Goal: Task Accomplishment & Management: Manage account settings

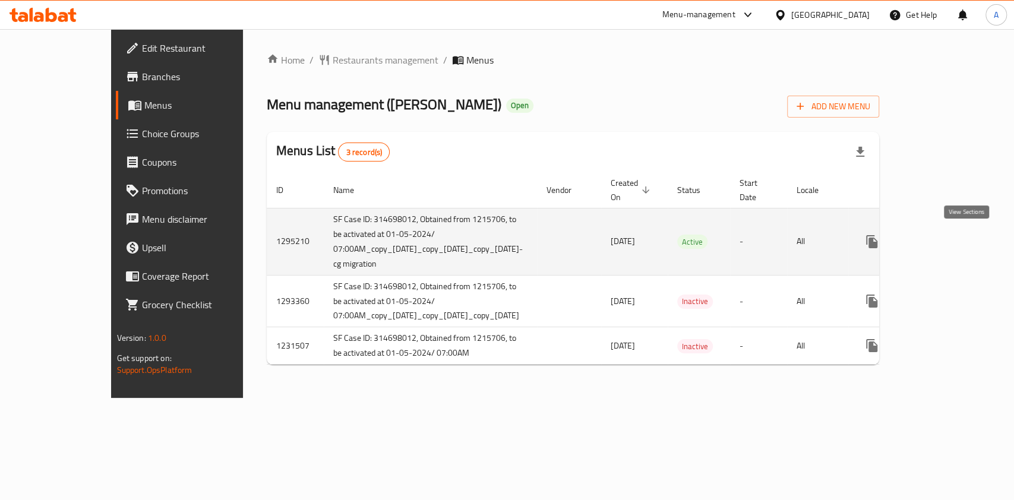
click at [963, 239] on icon "enhanced table" at bounding box center [957, 242] width 14 height 14
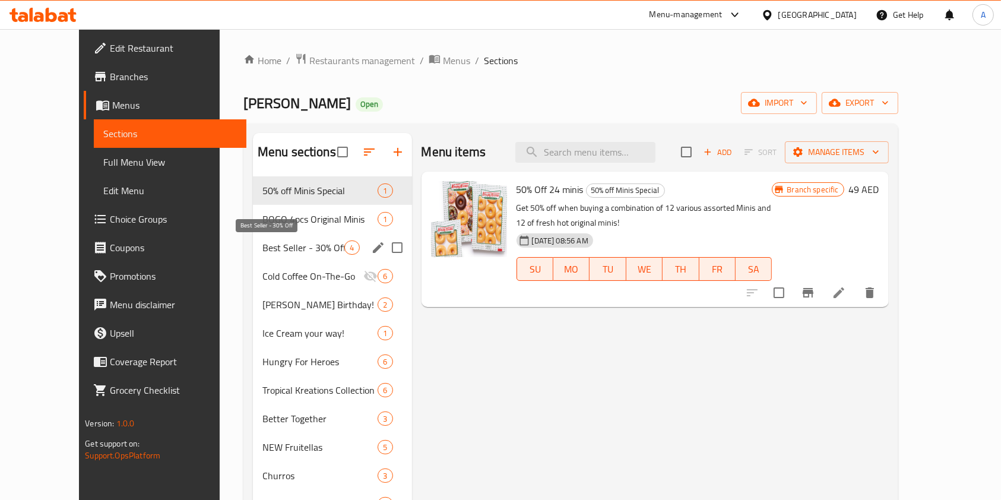
click at [262, 251] on span "Best Seller - 30% Off" at bounding box center [303, 247] width 83 height 14
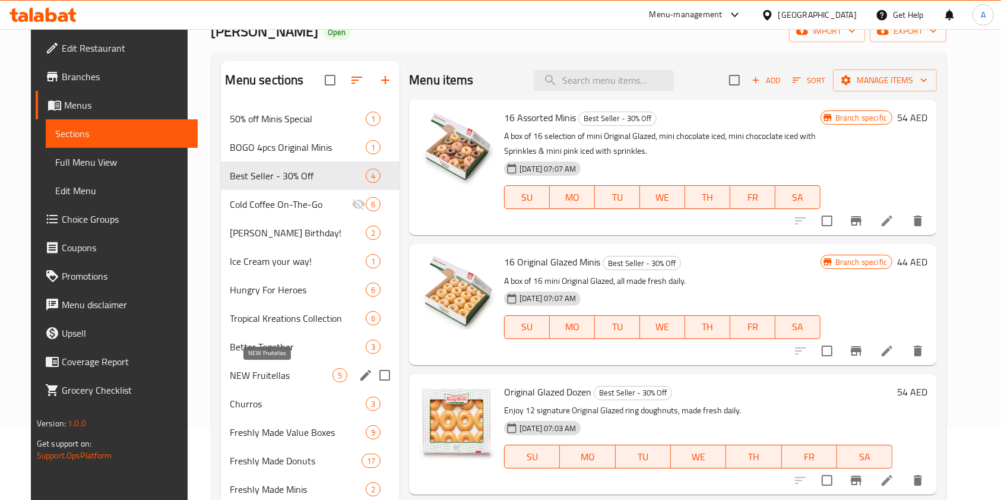
scroll to position [72, 0]
click at [359, 432] on icon "edit" at bounding box center [366, 432] width 14 height 14
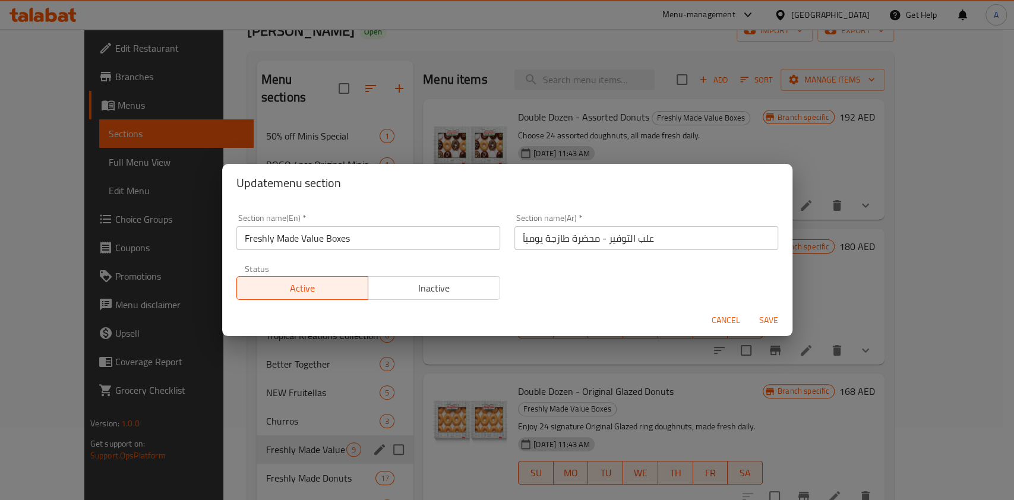
click at [454, 293] on span "Inactive" at bounding box center [434, 288] width 122 height 17
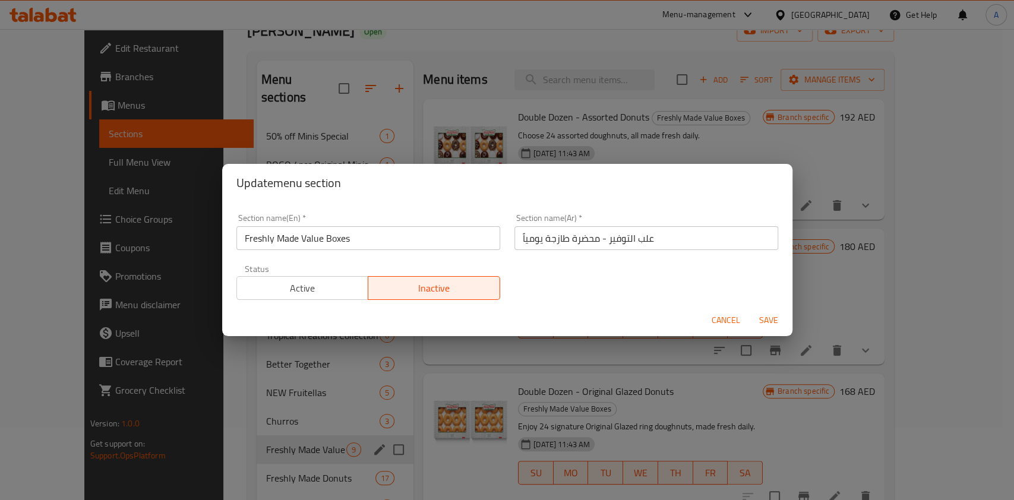
click at [769, 319] on span "Save" at bounding box center [768, 320] width 29 height 15
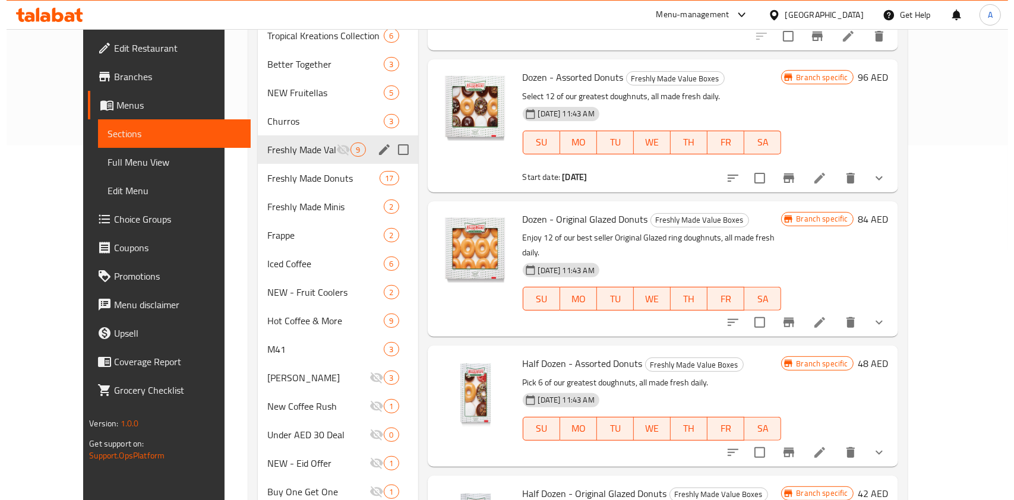
scroll to position [286, 0]
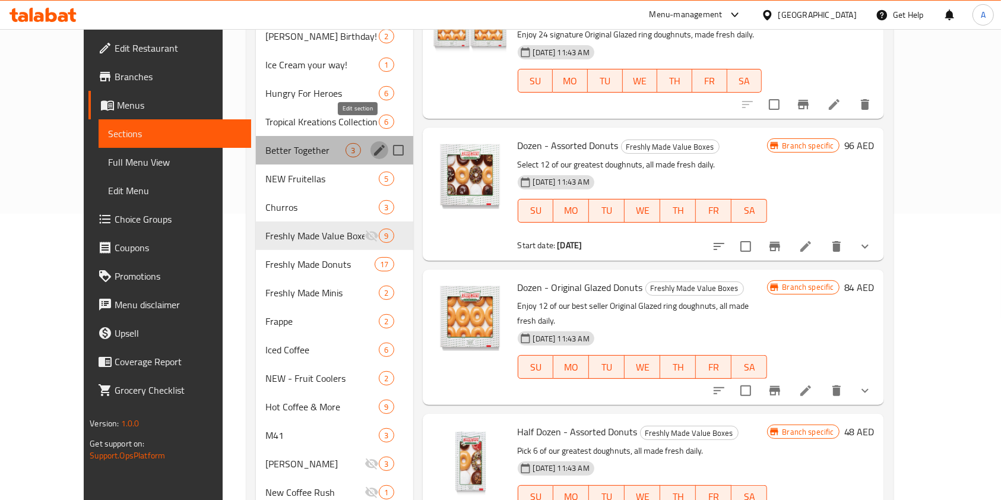
click at [374, 145] on icon "edit" at bounding box center [379, 150] width 11 height 11
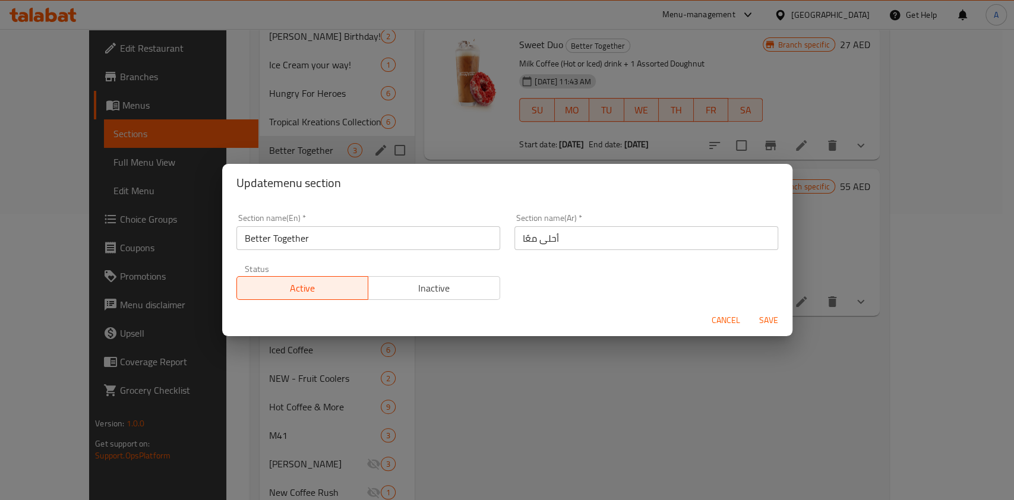
click at [442, 284] on span "Inactive" at bounding box center [434, 288] width 122 height 17
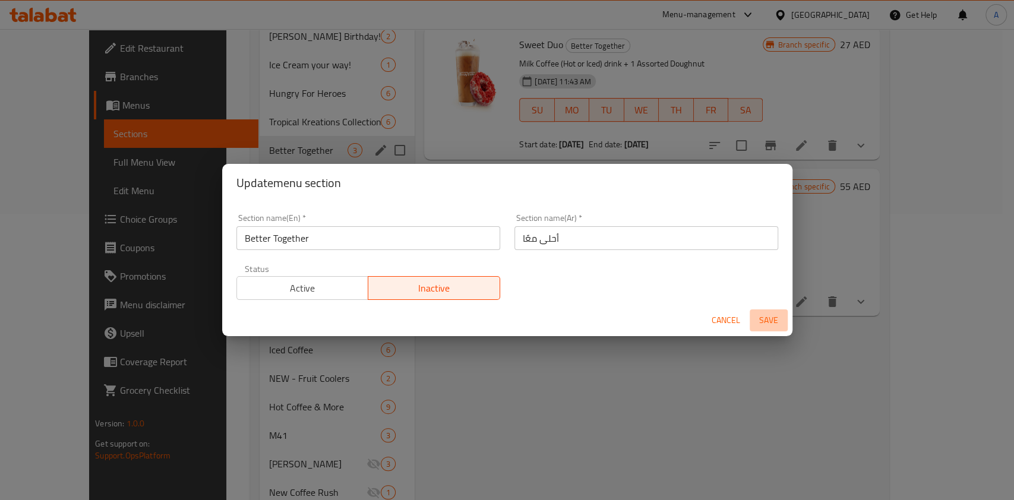
click at [761, 318] on span "Save" at bounding box center [768, 320] width 29 height 15
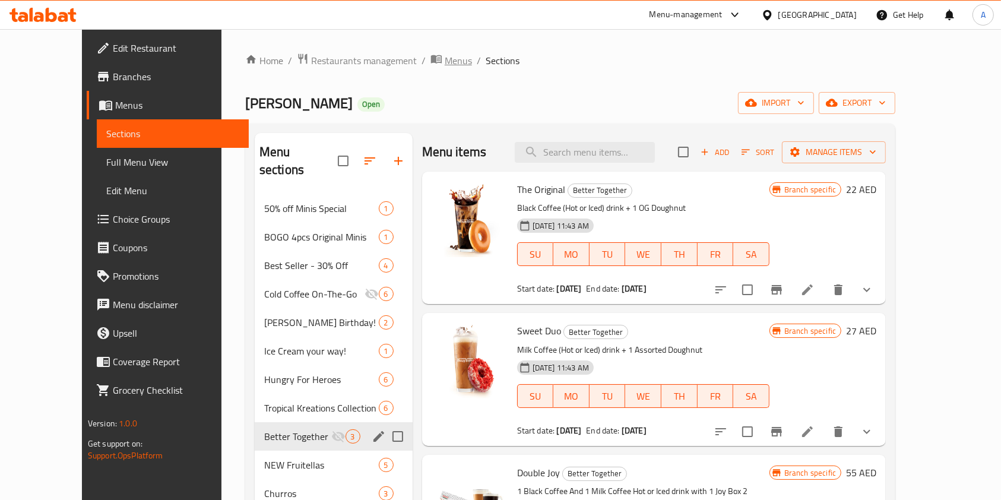
click at [445, 64] on span "Menus" at bounding box center [458, 60] width 27 height 14
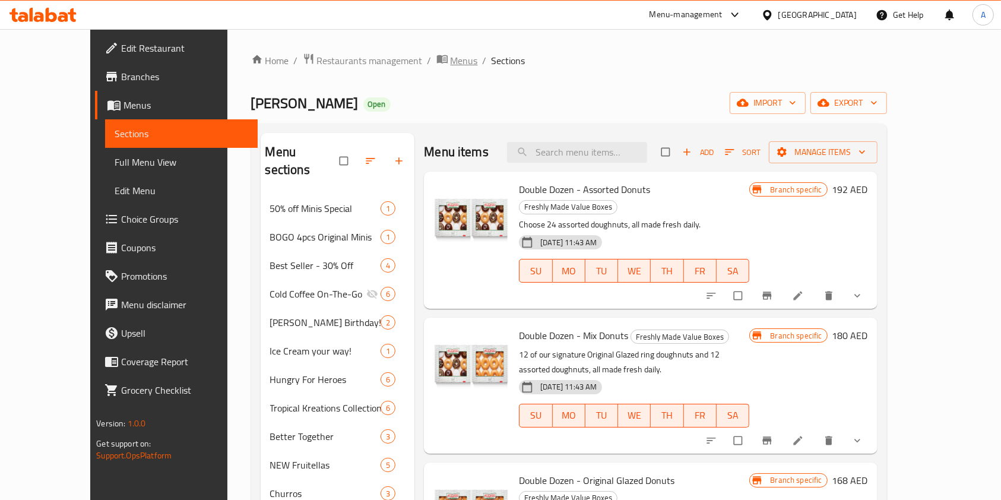
click at [451, 62] on span "Menus" at bounding box center [464, 60] width 27 height 14
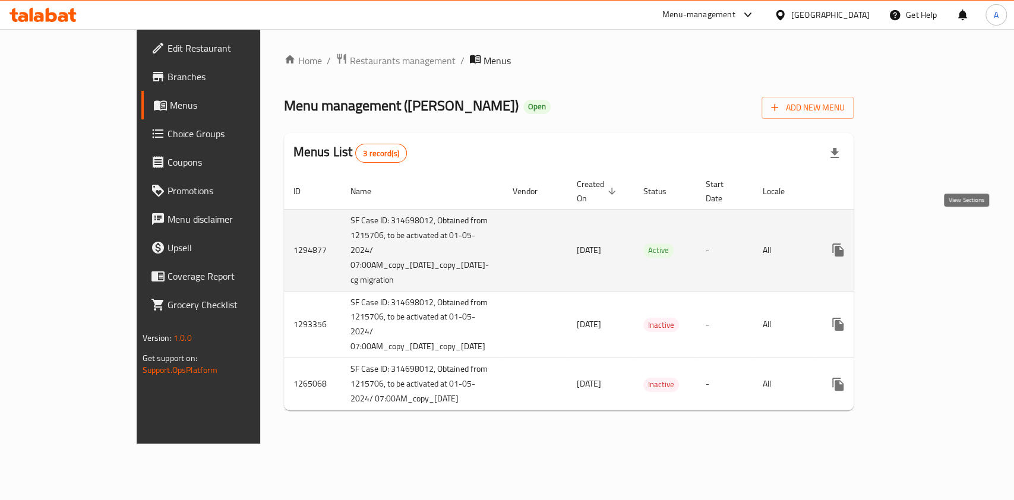
click at [929, 245] on icon "enhanced table" at bounding box center [923, 250] width 11 height 11
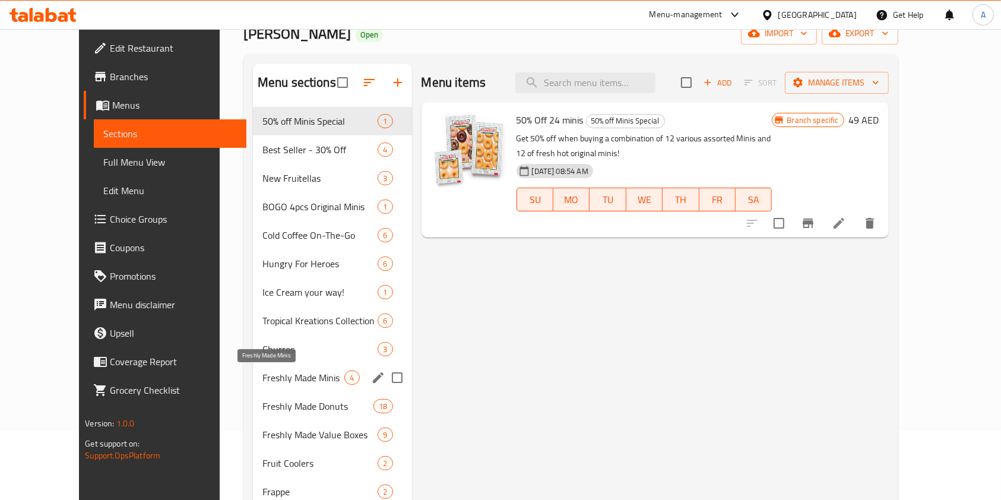
scroll to position [79, 0]
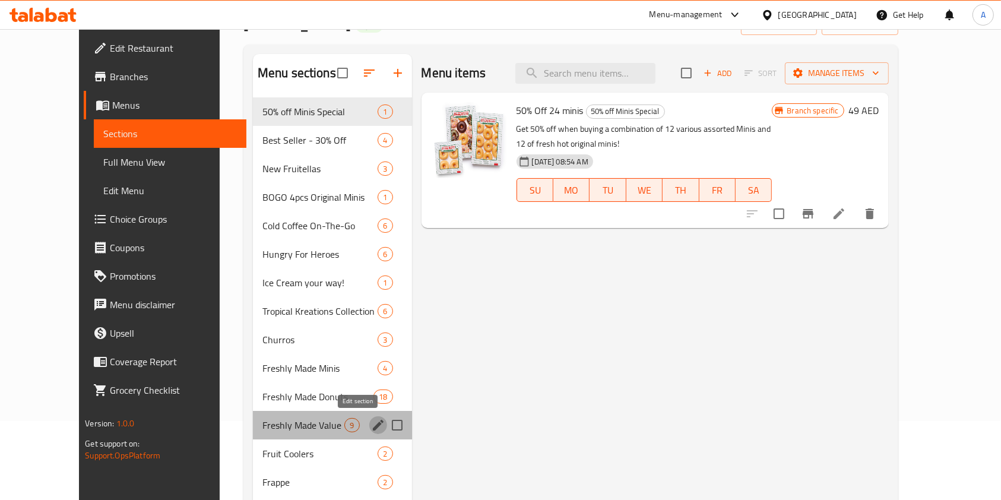
click at [371, 428] on icon "edit" at bounding box center [378, 425] width 14 height 14
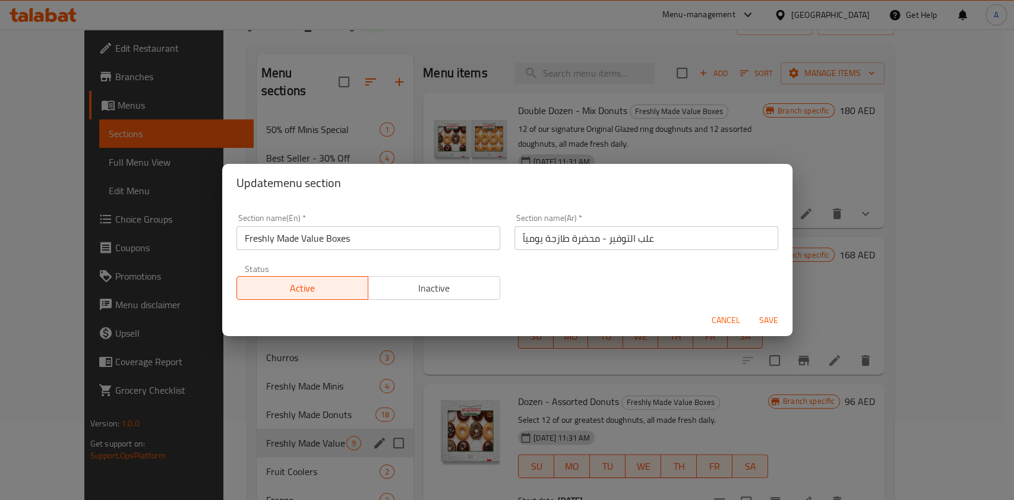
click at [442, 287] on span "Inactive" at bounding box center [434, 288] width 122 height 17
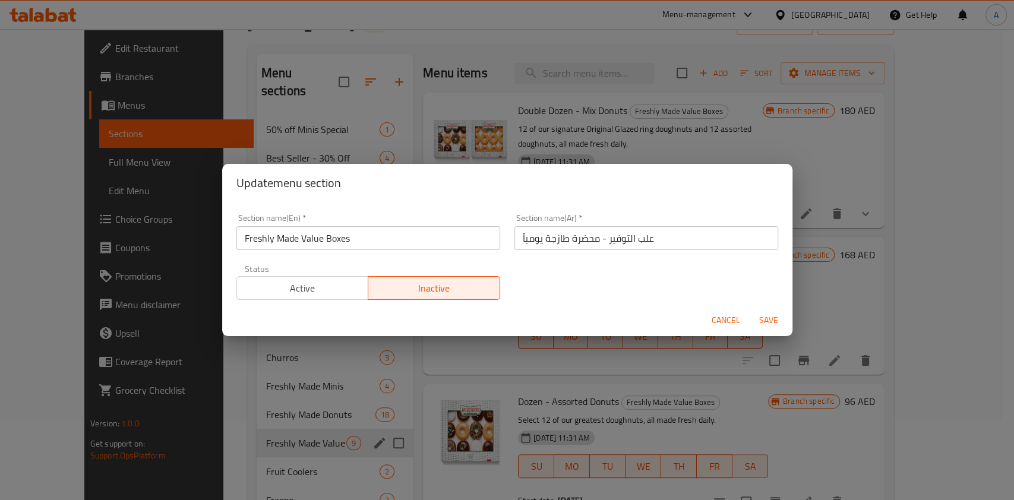
click at [770, 318] on span "Save" at bounding box center [768, 320] width 29 height 15
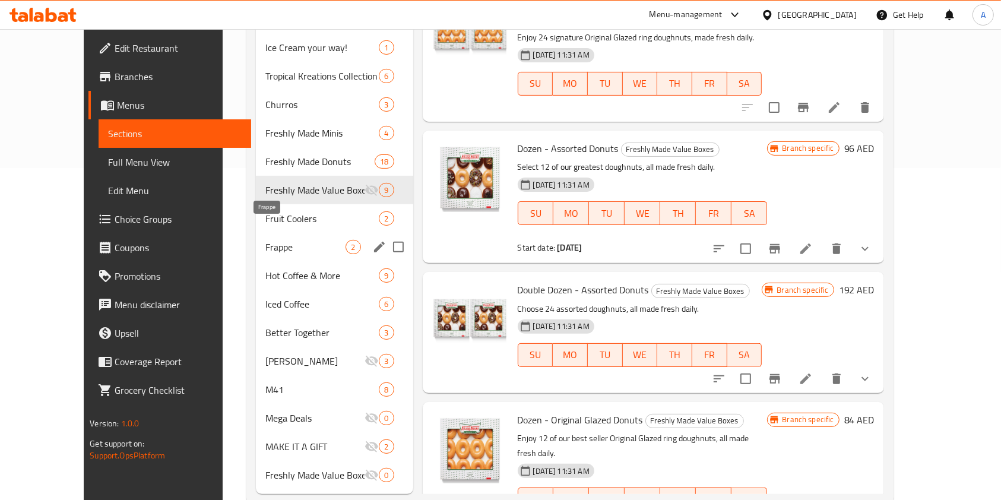
scroll to position [341, 0]
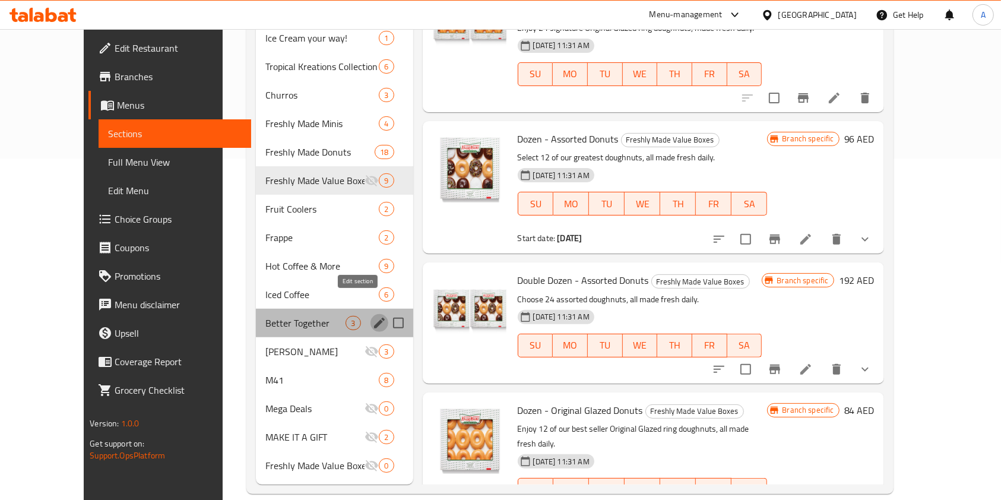
click at [372, 316] on icon "edit" at bounding box center [379, 323] width 14 height 14
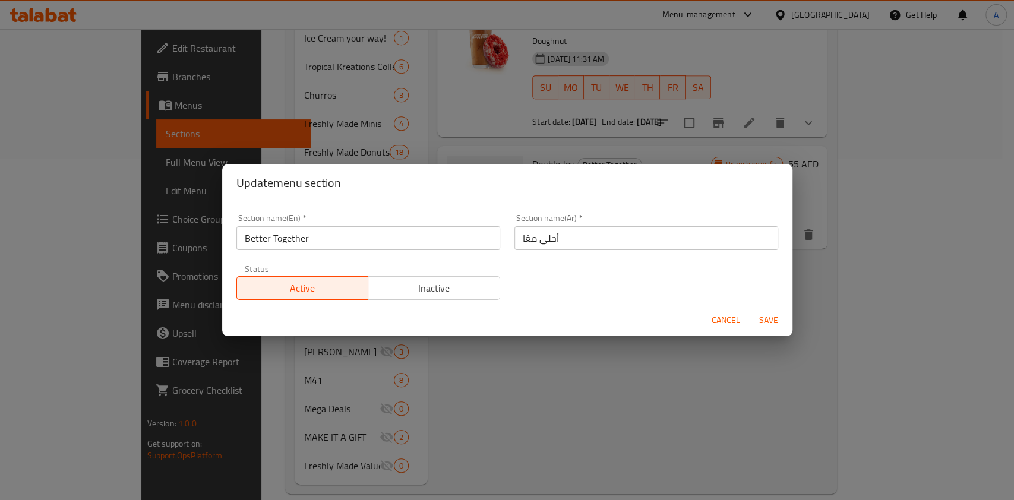
click at [476, 290] on span "Inactive" at bounding box center [434, 288] width 122 height 17
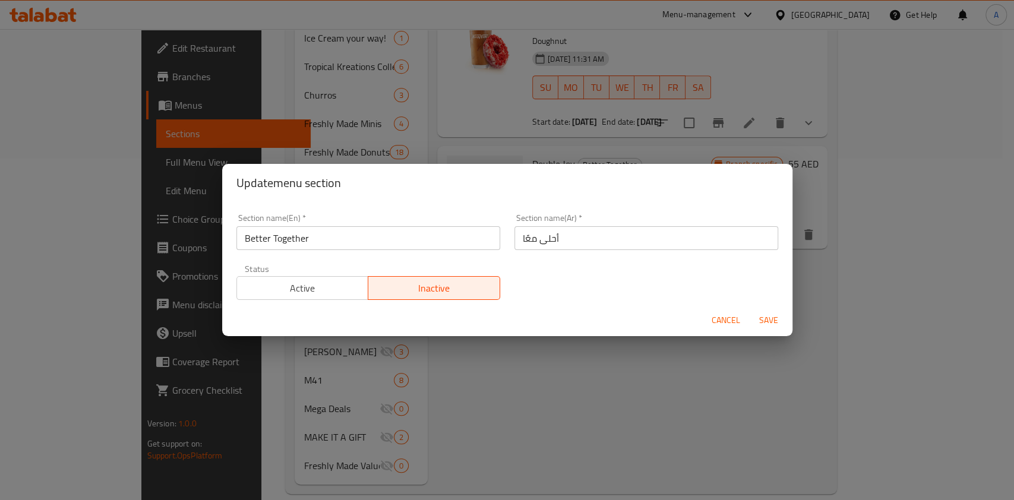
click at [764, 316] on span "Save" at bounding box center [768, 320] width 29 height 15
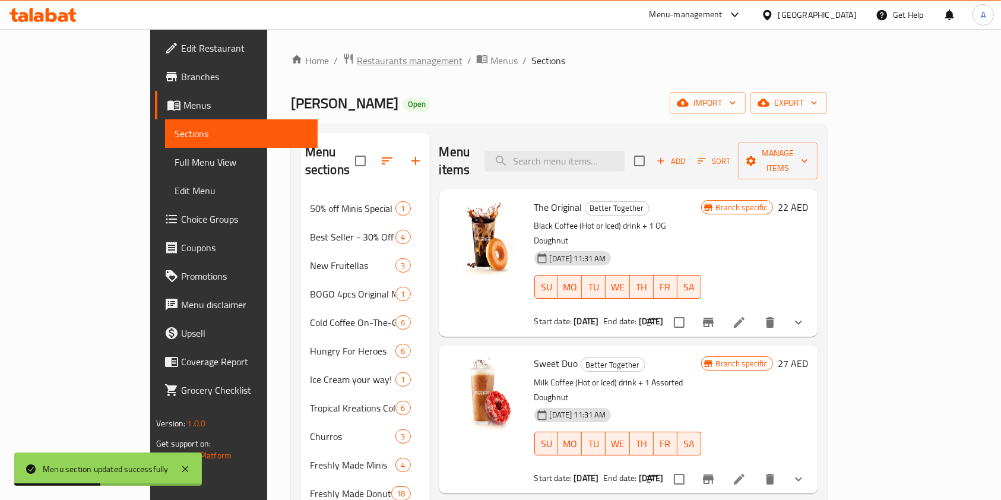
click at [357, 53] on span "Restaurants management" at bounding box center [410, 60] width 106 height 14
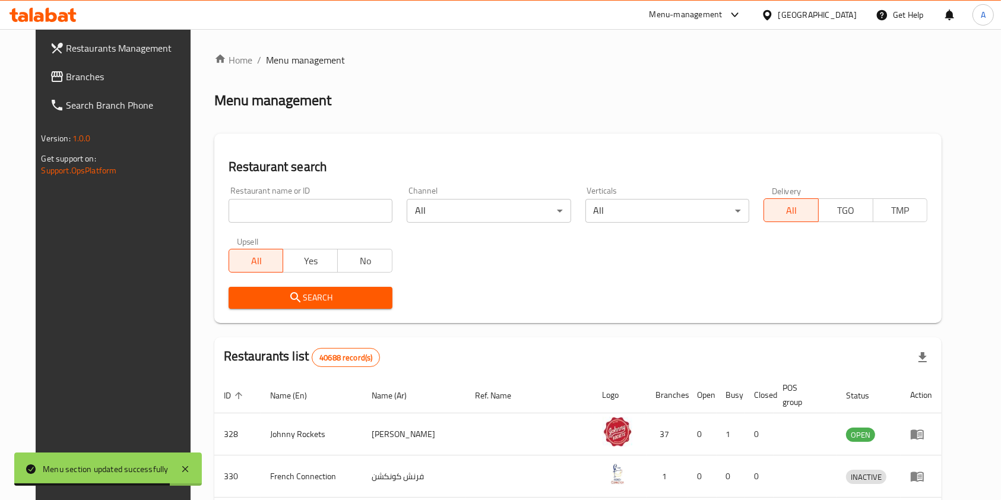
click at [289, 216] on input "search" at bounding box center [311, 211] width 164 height 24
type input "[PERSON_NAME]"
click button "Search" at bounding box center [311, 298] width 164 height 22
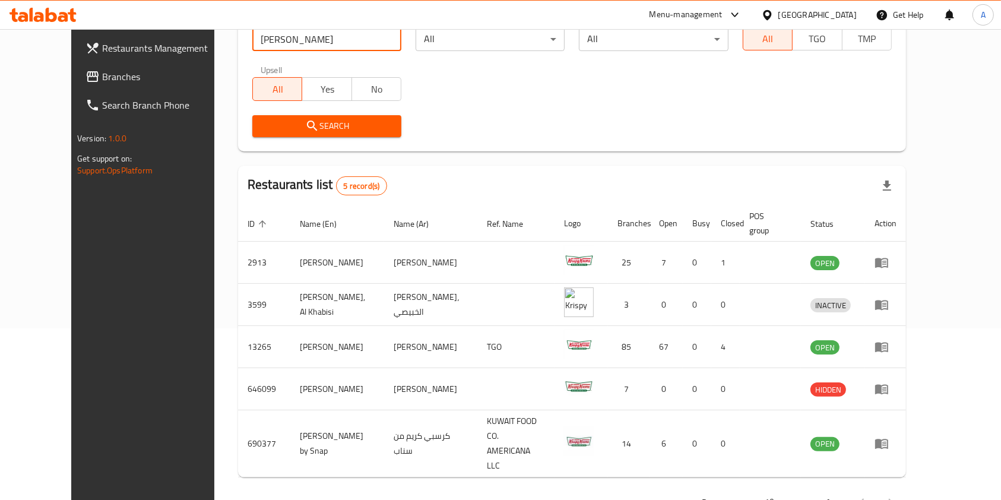
scroll to position [172, 0]
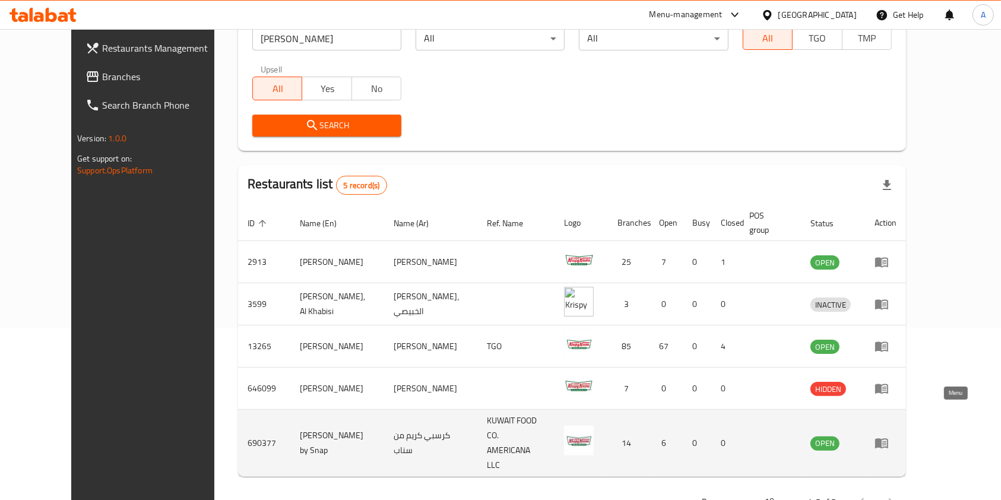
click at [888, 439] on icon "enhanced table" at bounding box center [881, 444] width 13 height 10
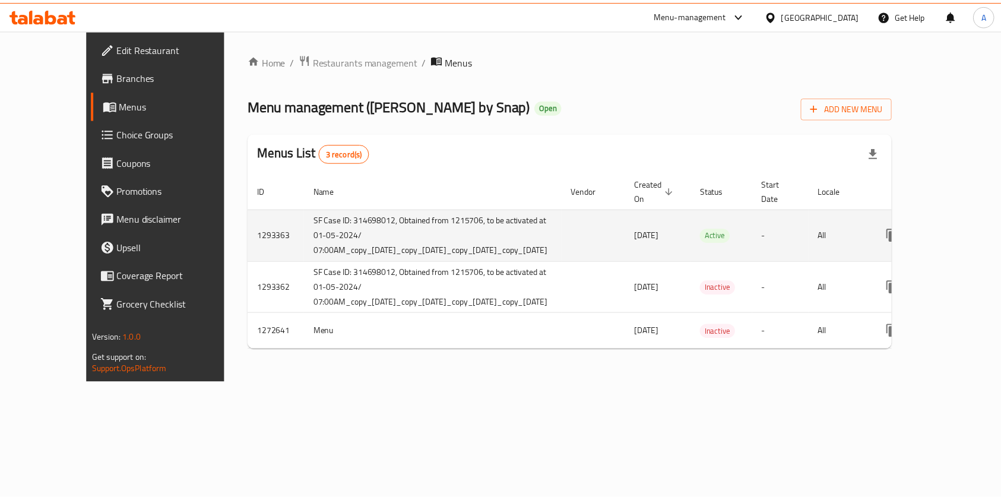
scroll to position [0, 43]
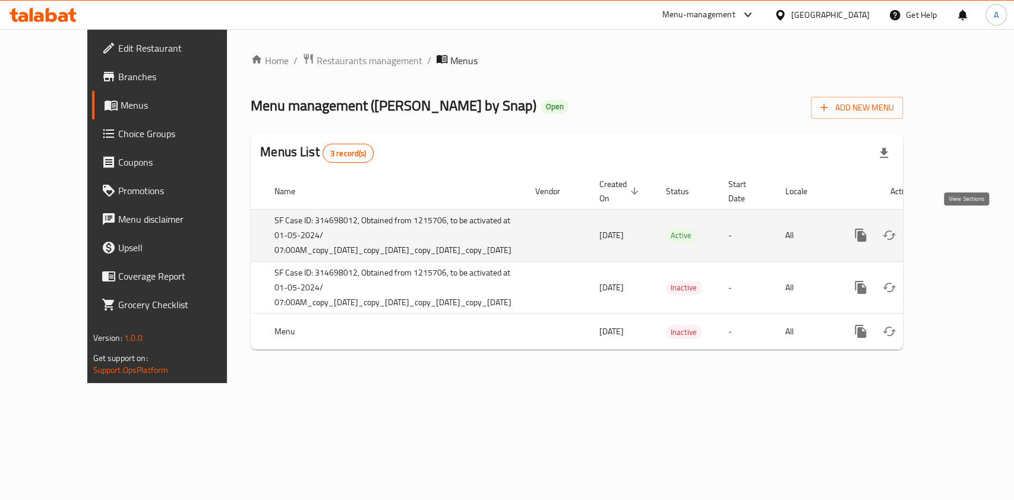
click at [960, 231] on link "enhanced table" at bounding box center [946, 235] width 29 height 29
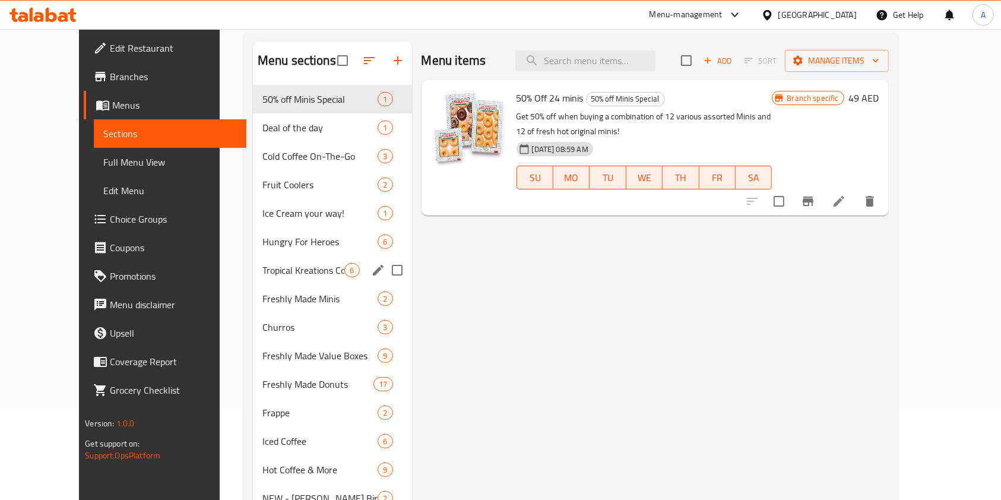
scroll to position [101, 0]
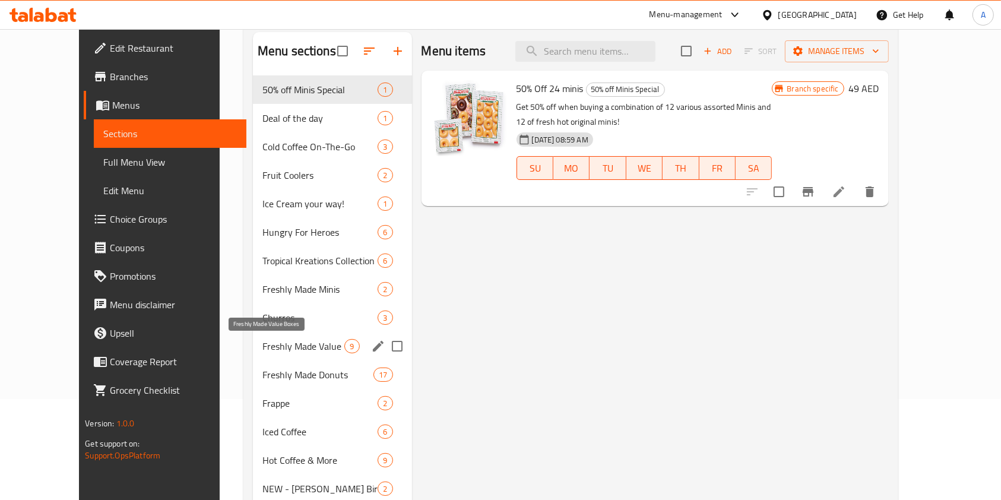
click at [298, 346] on span "Freshly Made Value Boxes" at bounding box center [303, 346] width 83 height 14
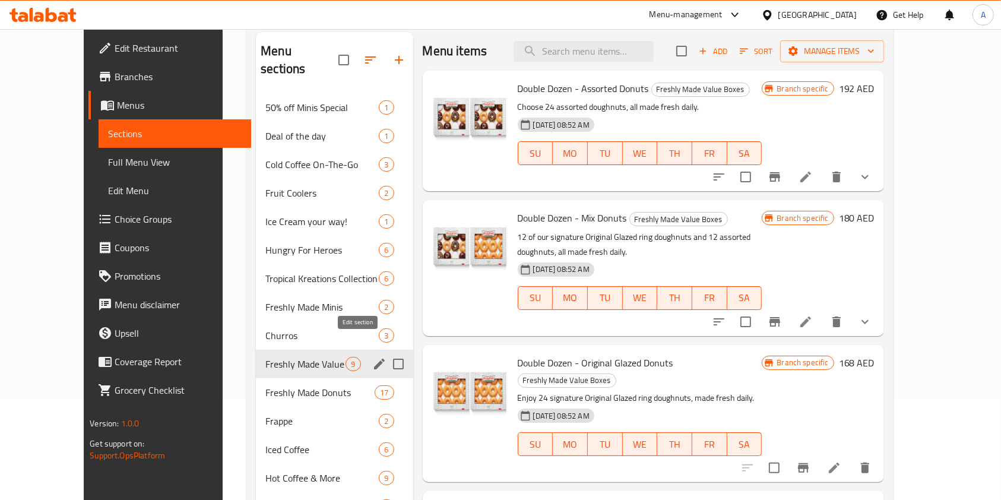
click at [372, 357] on icon "edit" at bounding box center [379, 364] width 14 height 14
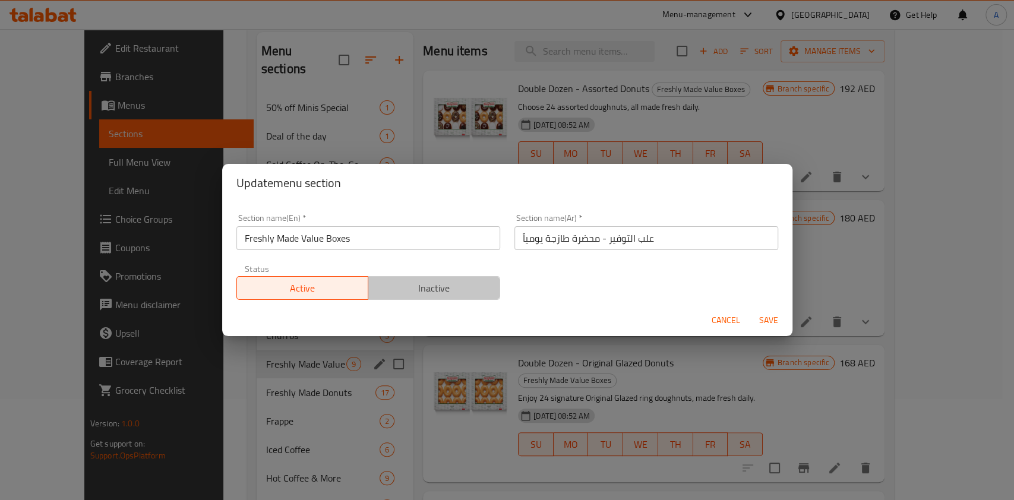
click at [472, 292] on span "Inactive" at bounding box center [434, 288] width 122 height 17
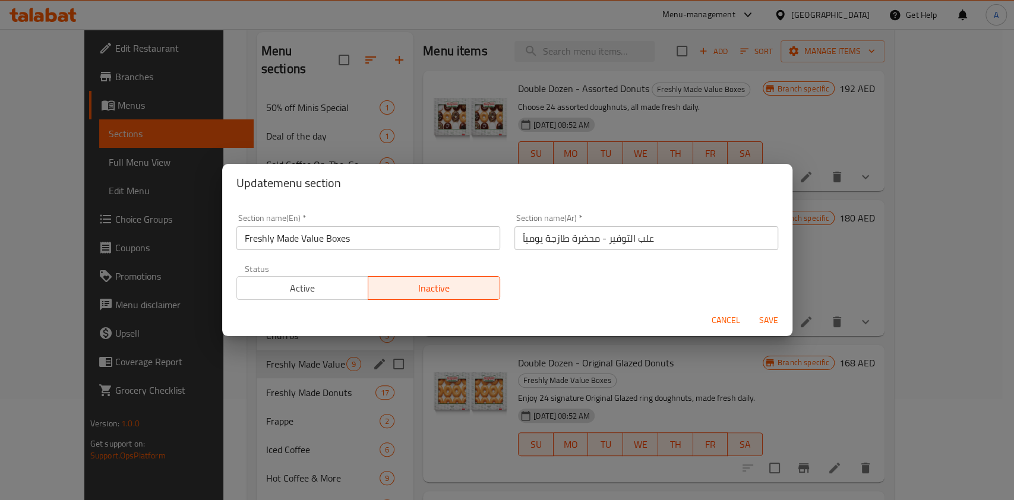
click at [770, 320] on span "Save" at bounding box center [768, 320] width 29 height 15
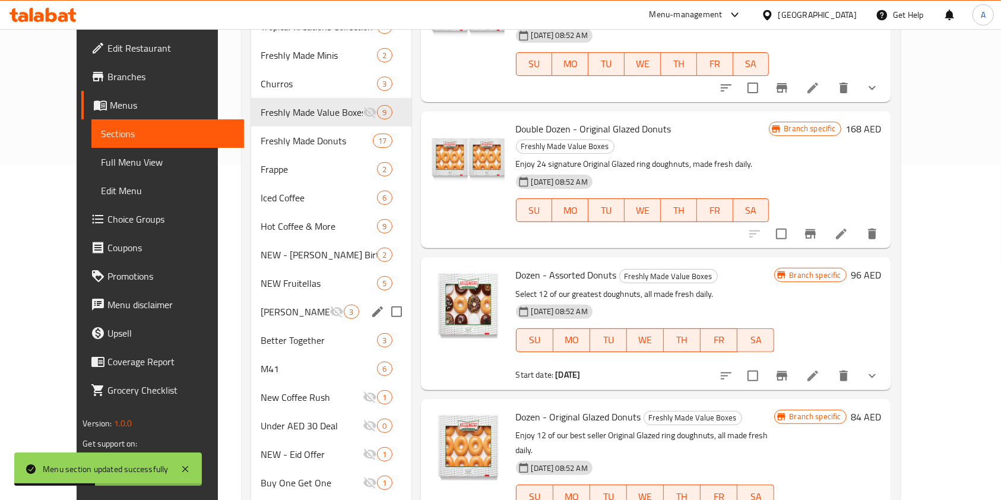
scroll to position [350, 0]
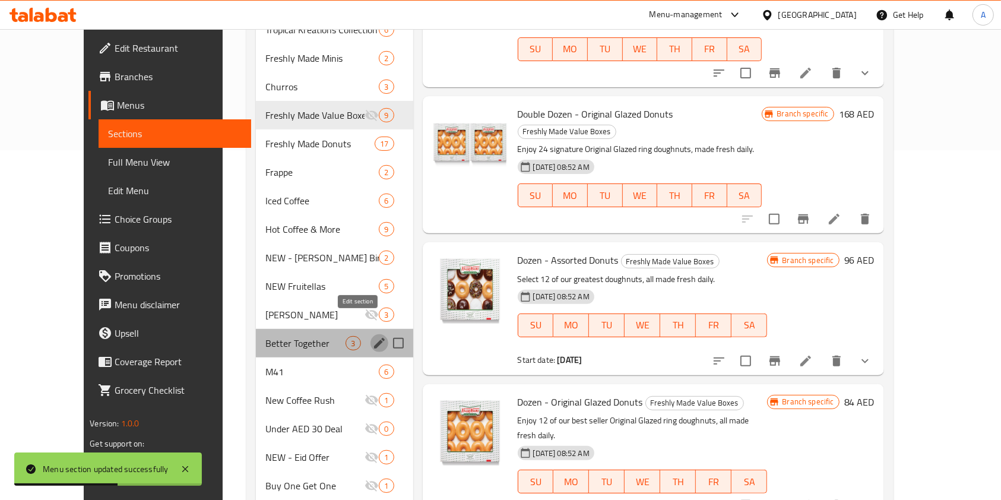
click at [374, 338] on icon "edit" at bounding box center [379, 343] width 11 height 11
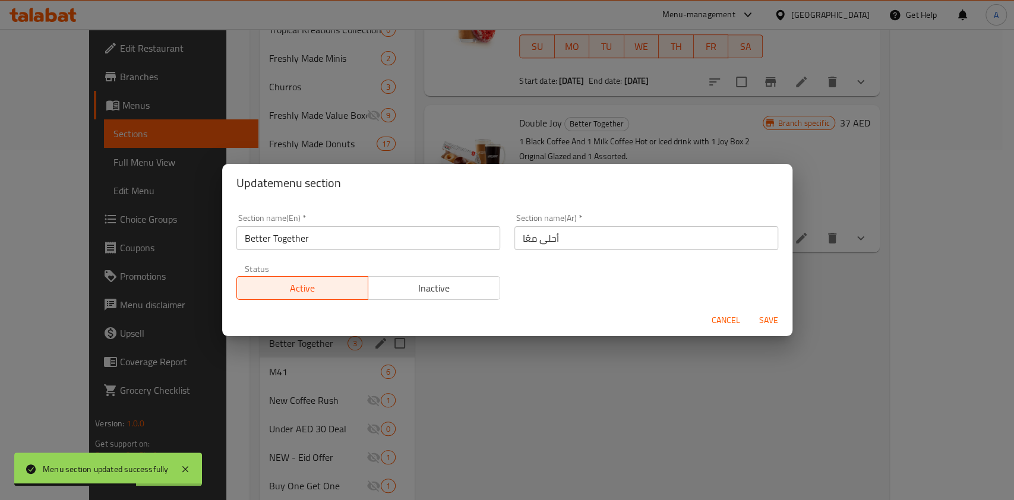
click at [461, 289] on span "Inactive" at bounding box center [434, 288] width 122 height 17
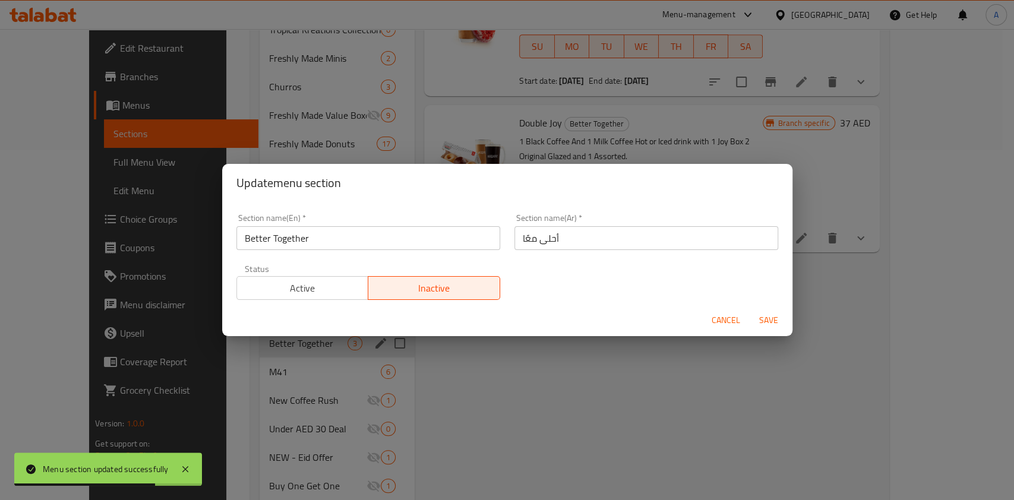
click at [759, 321] on span "Save" at bounding box center [768, 320] width 29 height 15
